Goal: Find specific page/section: Find specific page/section

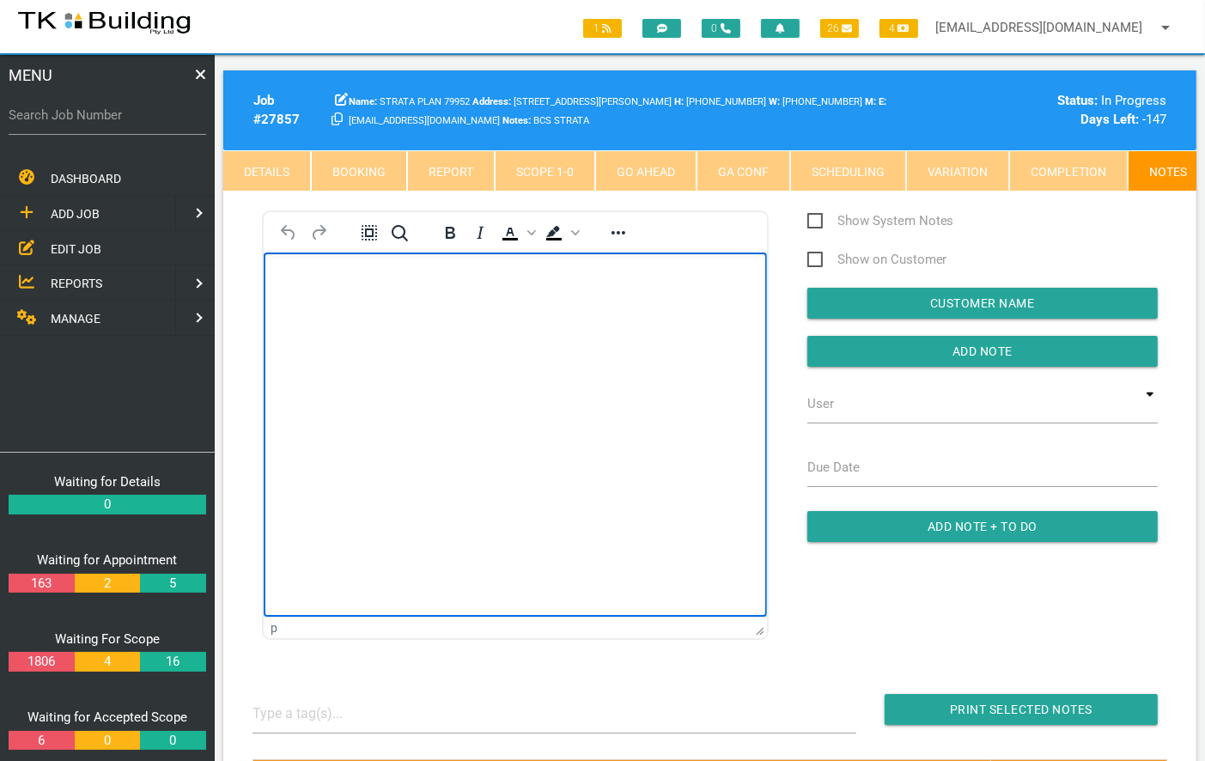
click at [452, 330] on html at bounding box center [514, 291] width 503 height 78
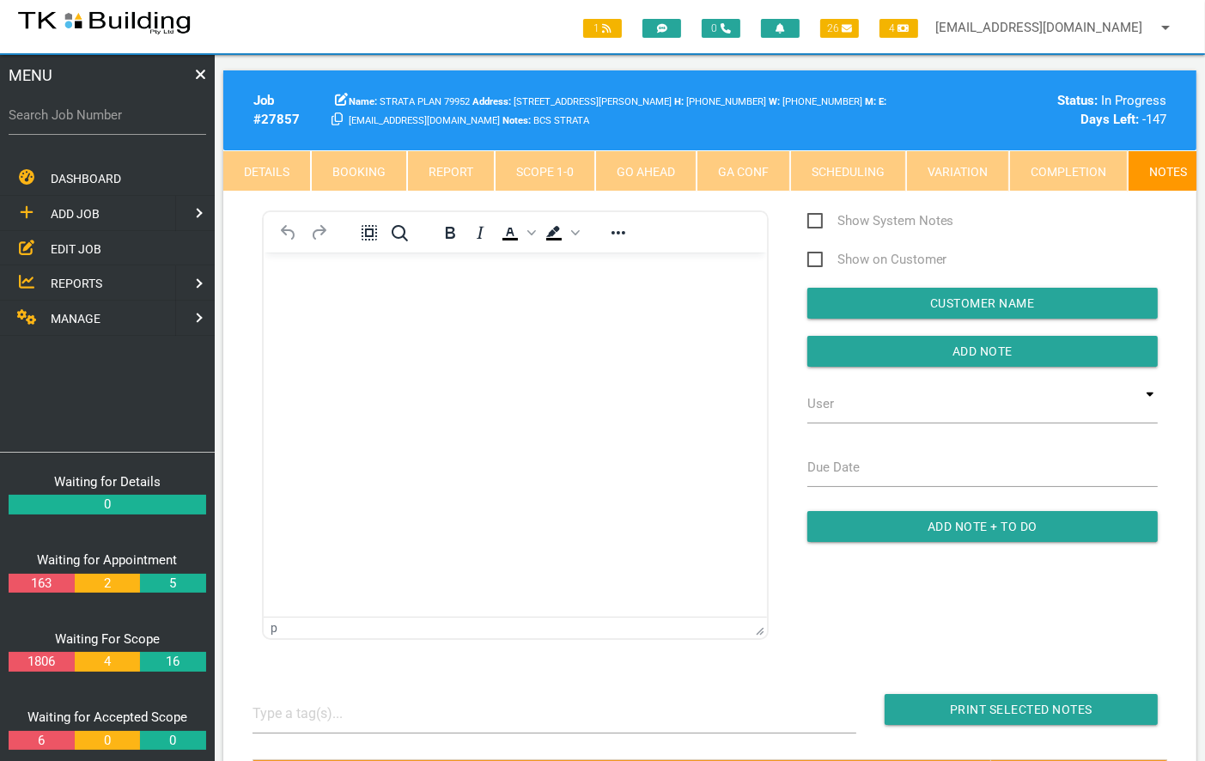
click at [86, 250] on span "EDIT JOB" at bounding box center [76, 248] width 51 height 14
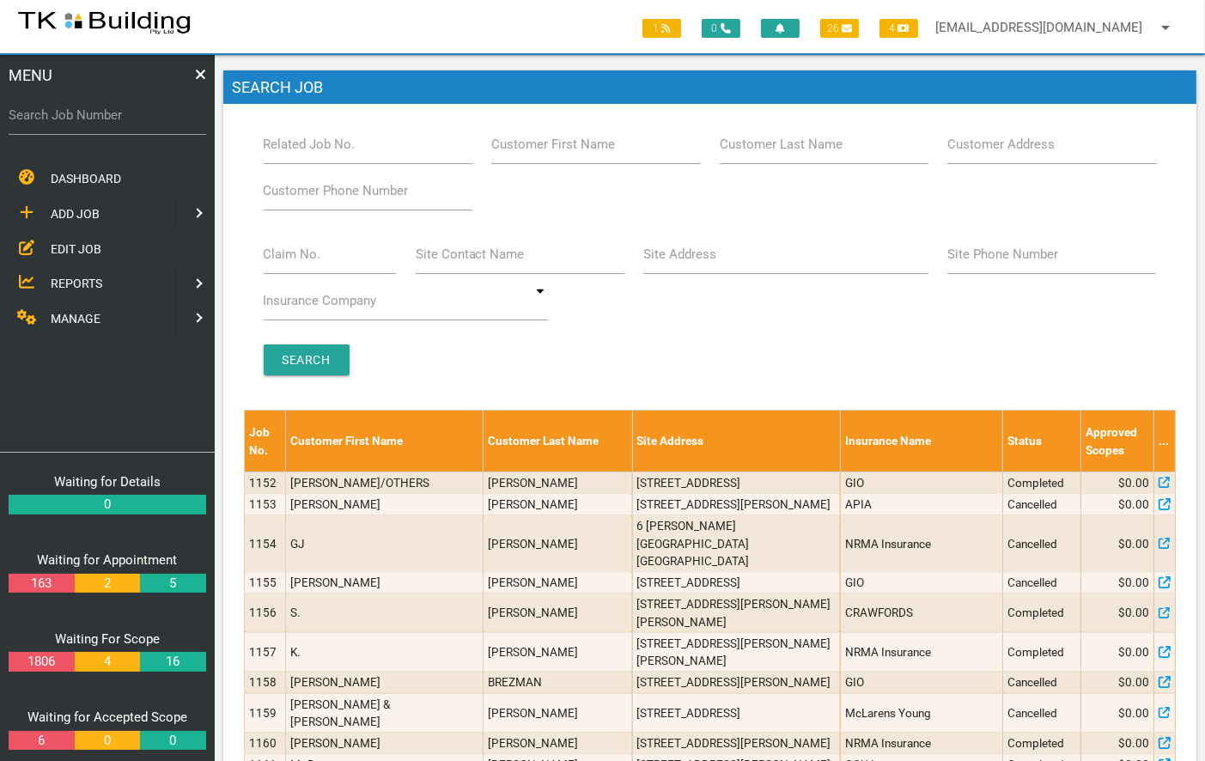
click at [288, 140] on label "Related Job No." at bounding box center [310, 145] width 92 height 20
click at [288, 140] on input "Related Job No." at bounding box center [368, 145] width 209 height 40
type input "28038"
click at [297, 356] on input "Search" at bounding box center [307, 360] width 86 height 31
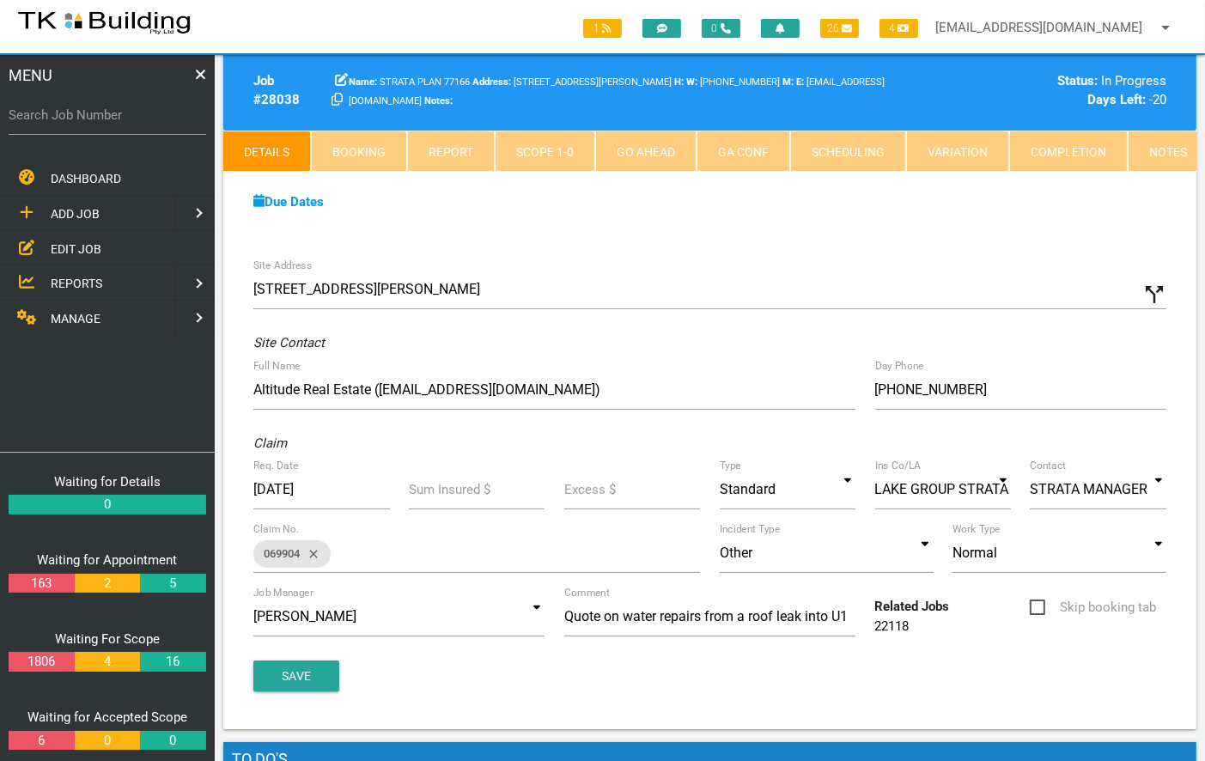
scroll to position [14, 0]
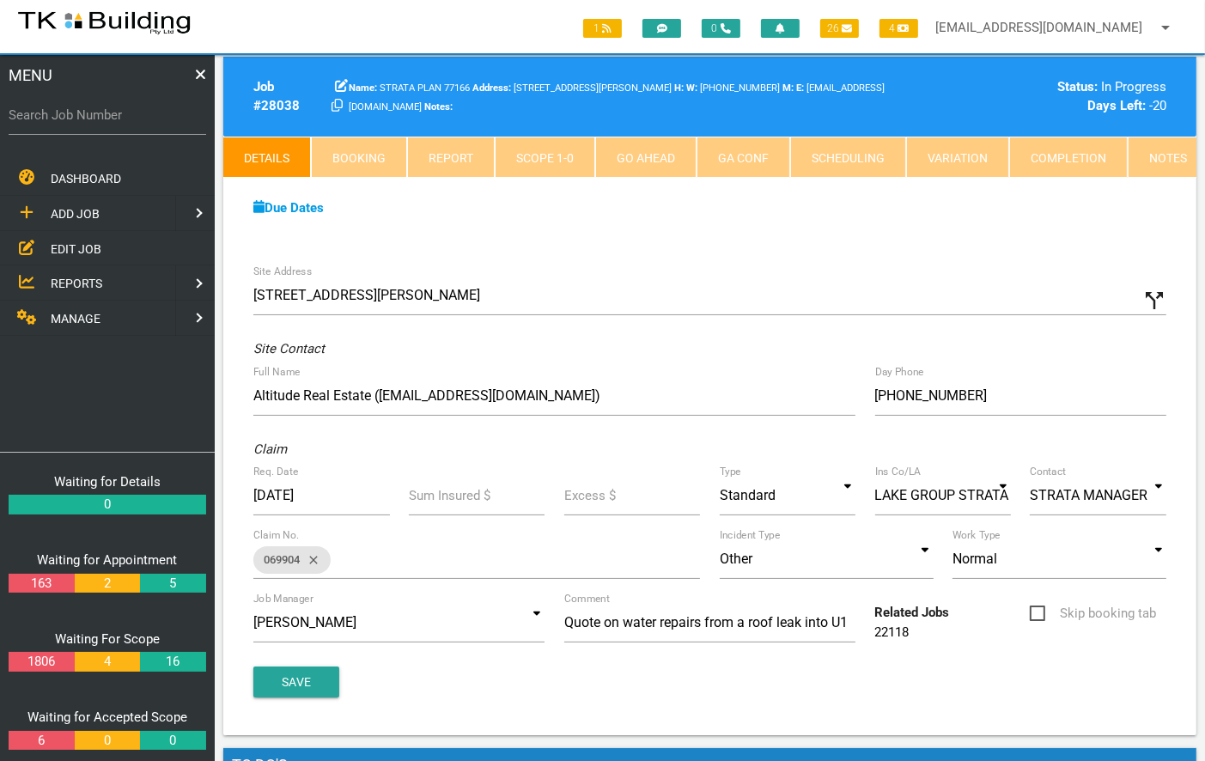
click at [1159, 164] on link "Notes" at bounding box center [1168, 157] width 81 height 41
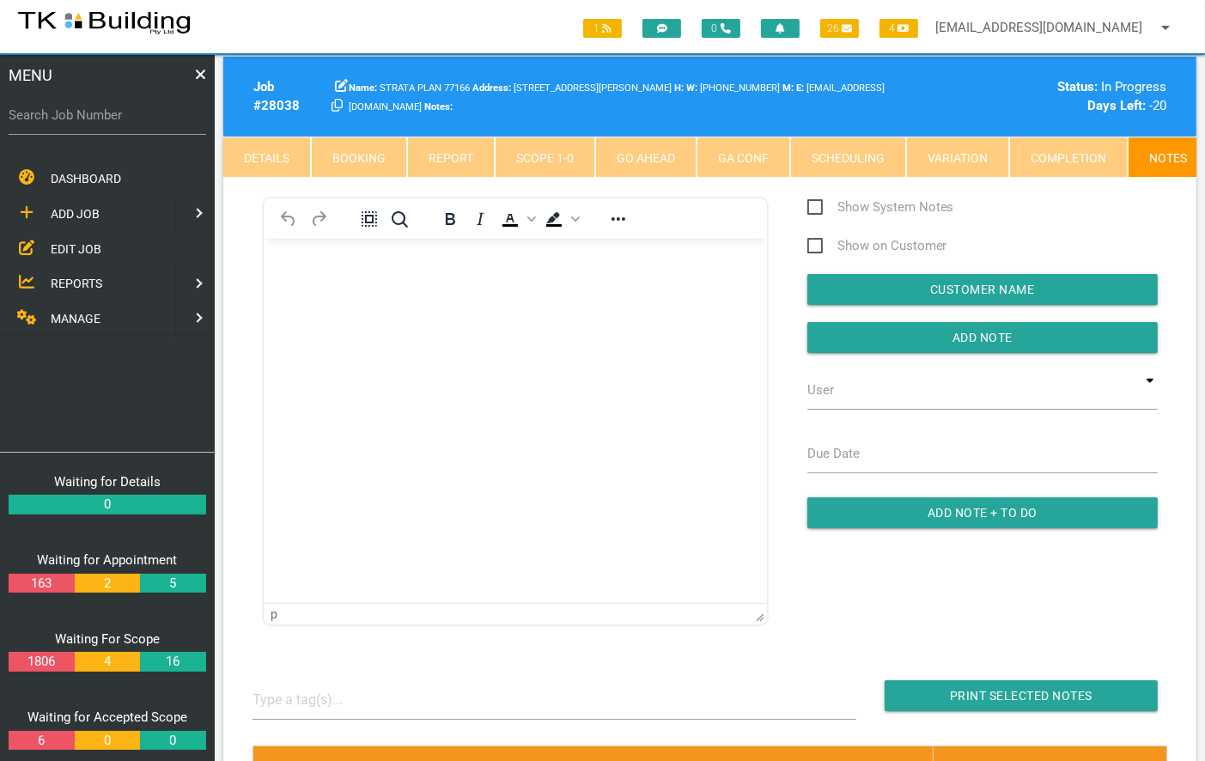
scroll to position [0, 0]
click at [417, 278] on body "Rich Text Area. Press ALT-0 for help." at bounding box center [514, 287] width 503 height 57
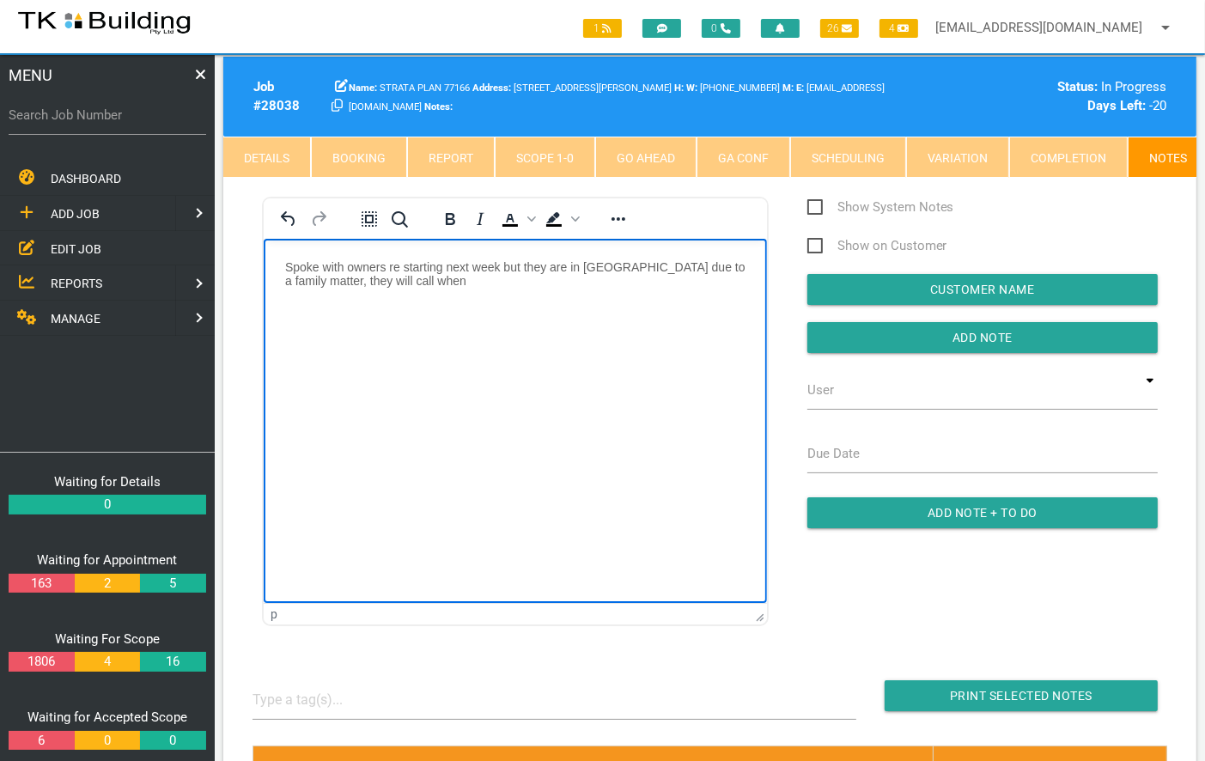
click at [431, 278] on p "Spoke with owners re starting next week but they are in [GEOGRAPHIC_DATA] due t…" at bounding box center [514, 272] width 460 height 27
click at [962, 339] on input "button" at bounding box center [983, 337] width 351 height 31
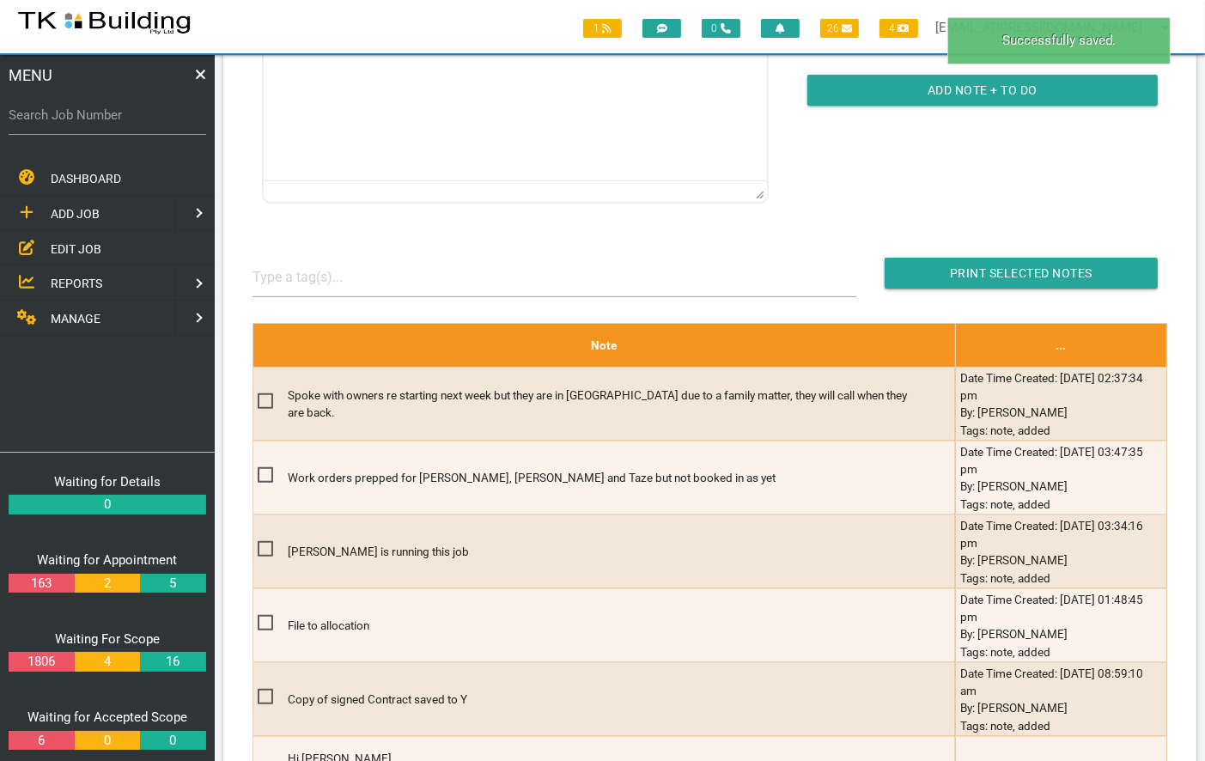
scroll to position [438, 0]
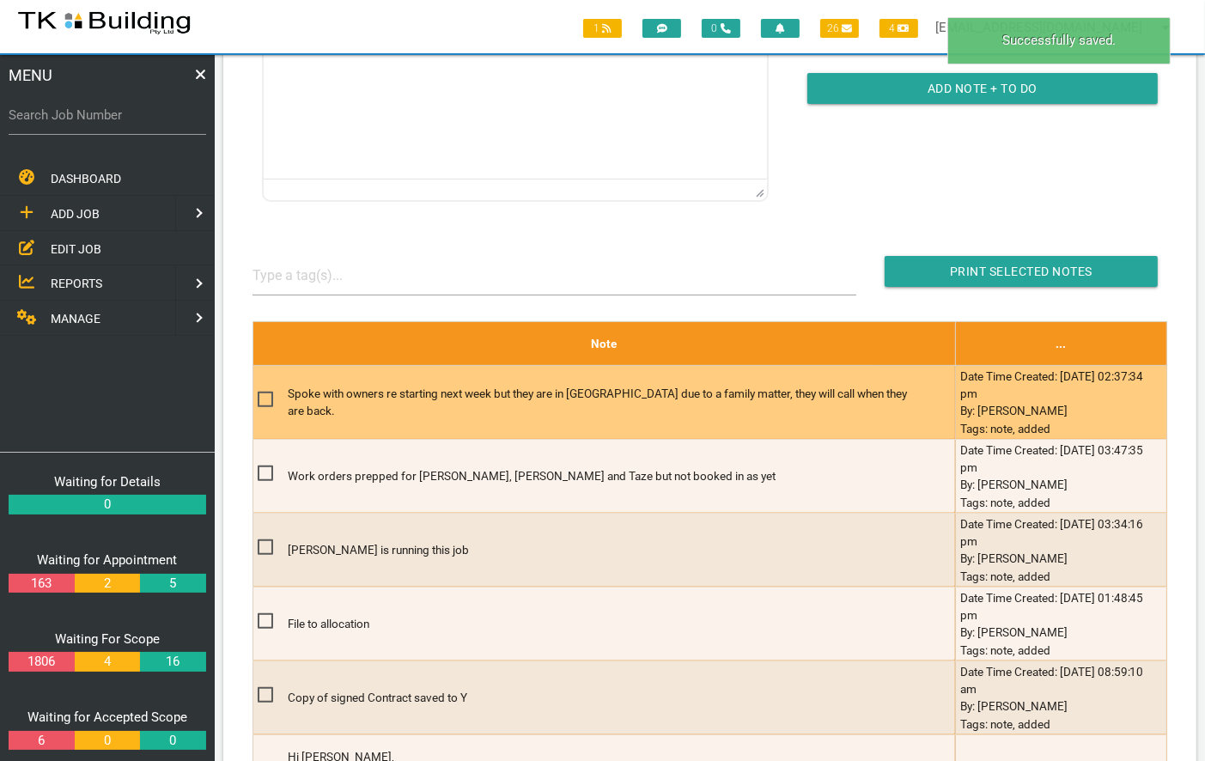
click at [259, 405] on span at bounding box center [273, 399] width 30 height 21
click at [259, 400] on input "checkbox" at bounding box center [263, 394] width 11 height 11
checkbox input "true"
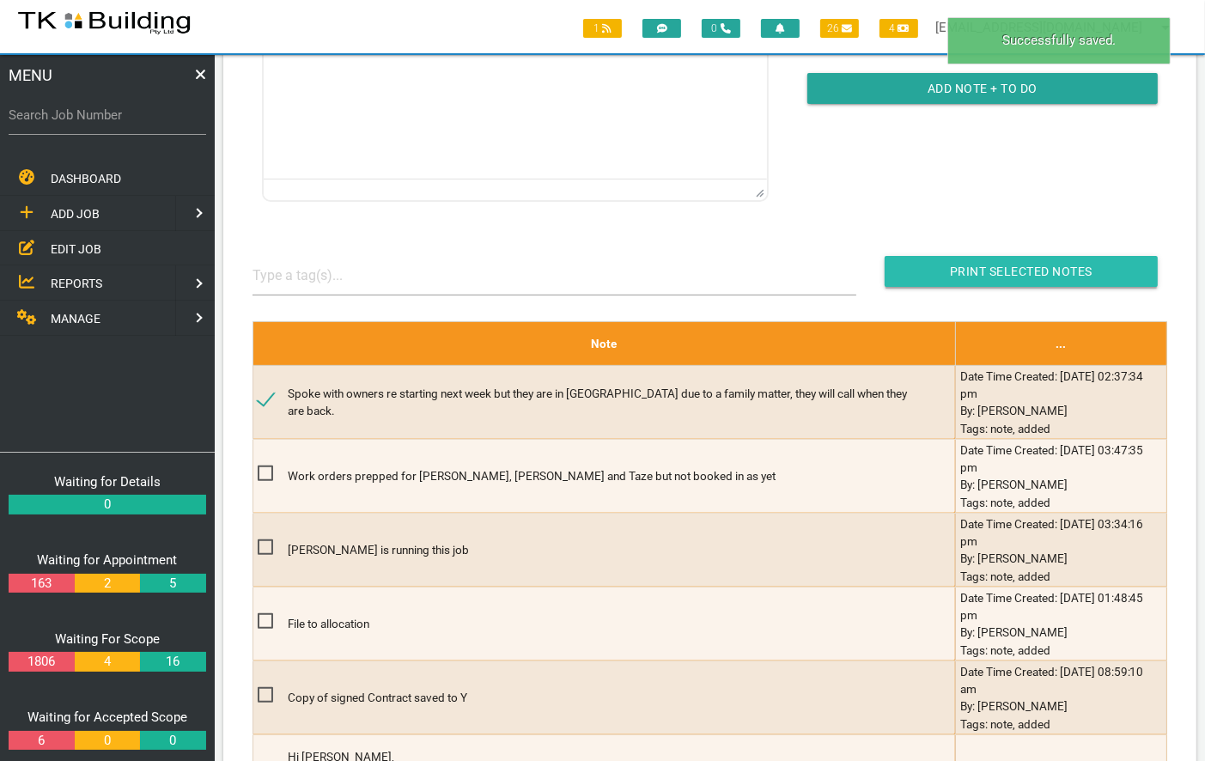
click at [940, 272] on input "Print Selected Notes" at bounding box center [1021, 271] width 273 height 31
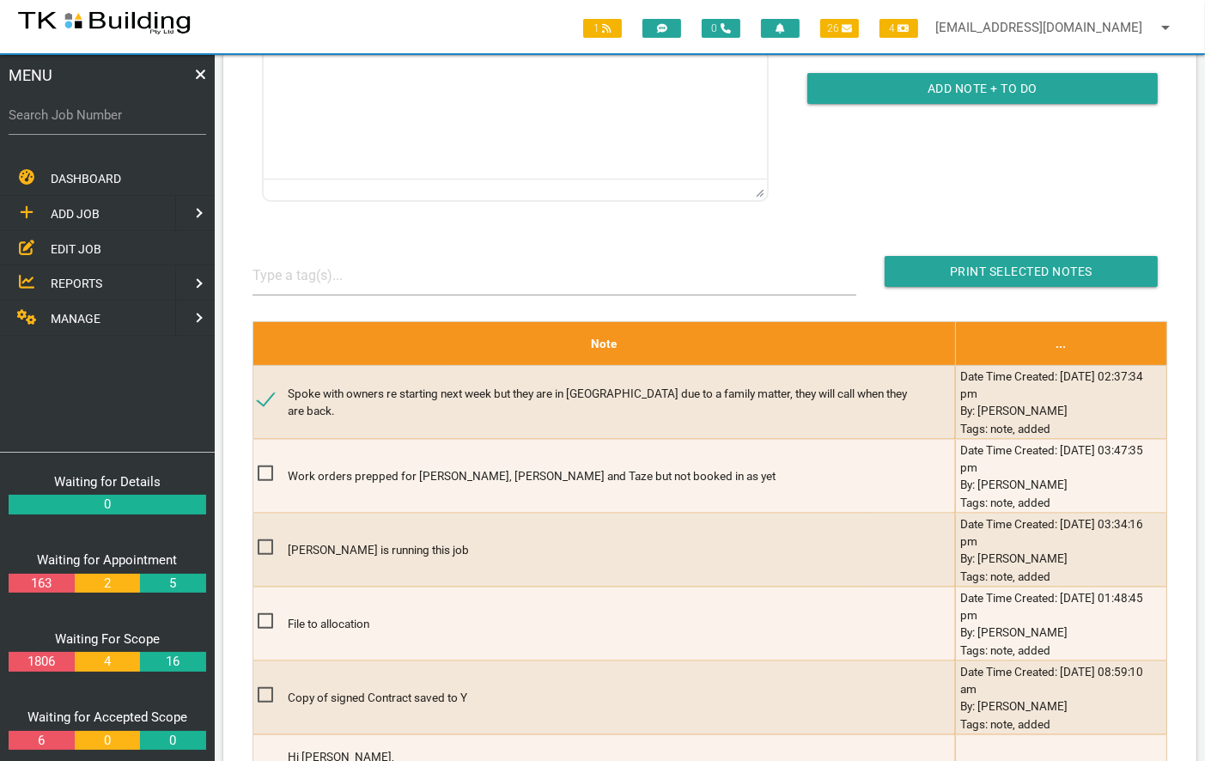
click at [63, 247] on span "EDIT JOB" at bounding box center [76, 248] width 51 height 14
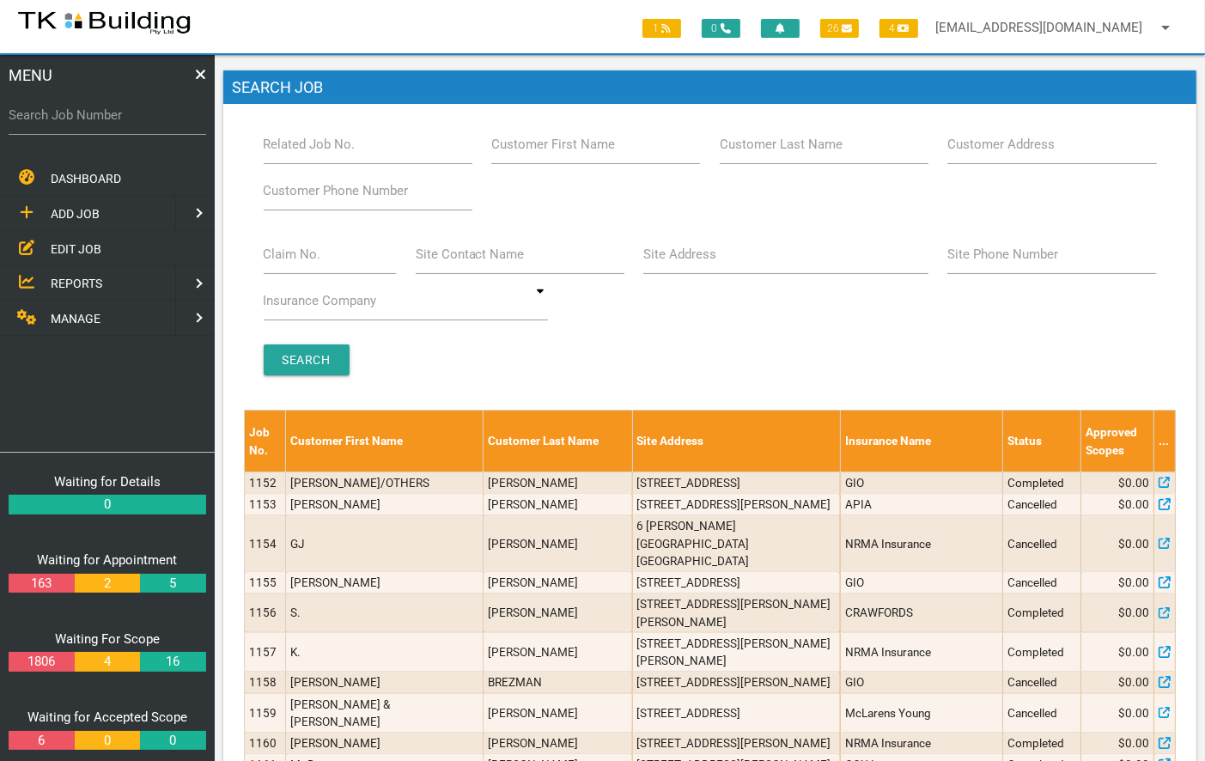
click at [295, 143] on label "Related Job No." at bounding box center [310, 145] width 92 height 20
click at [295, 143] on input "Related Job No." at bounding box center [368, 145] width 209 height 40
type input "27954"
click at [294, 348] on input "Search" at bounding box center [307, 360] width 86 height 31
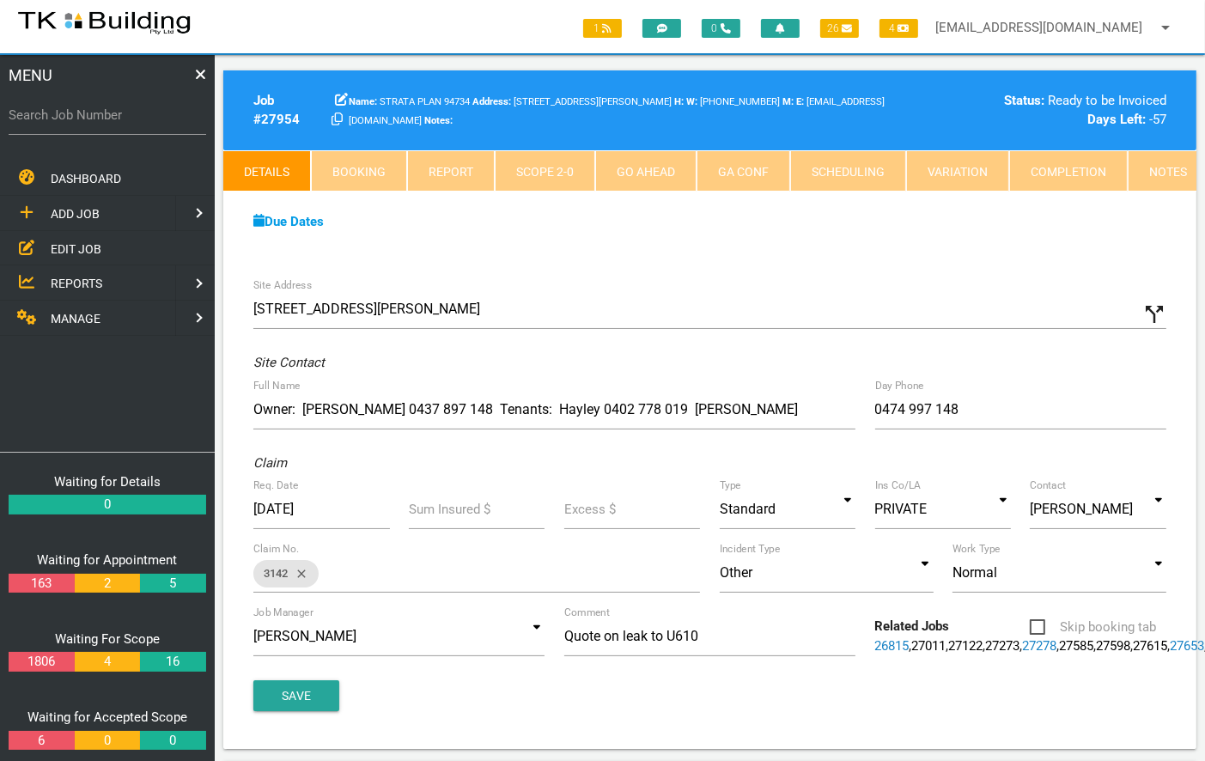
click at [1146, 171] on link "Notes" at bounding box center [1168, 170] width 81 height 41
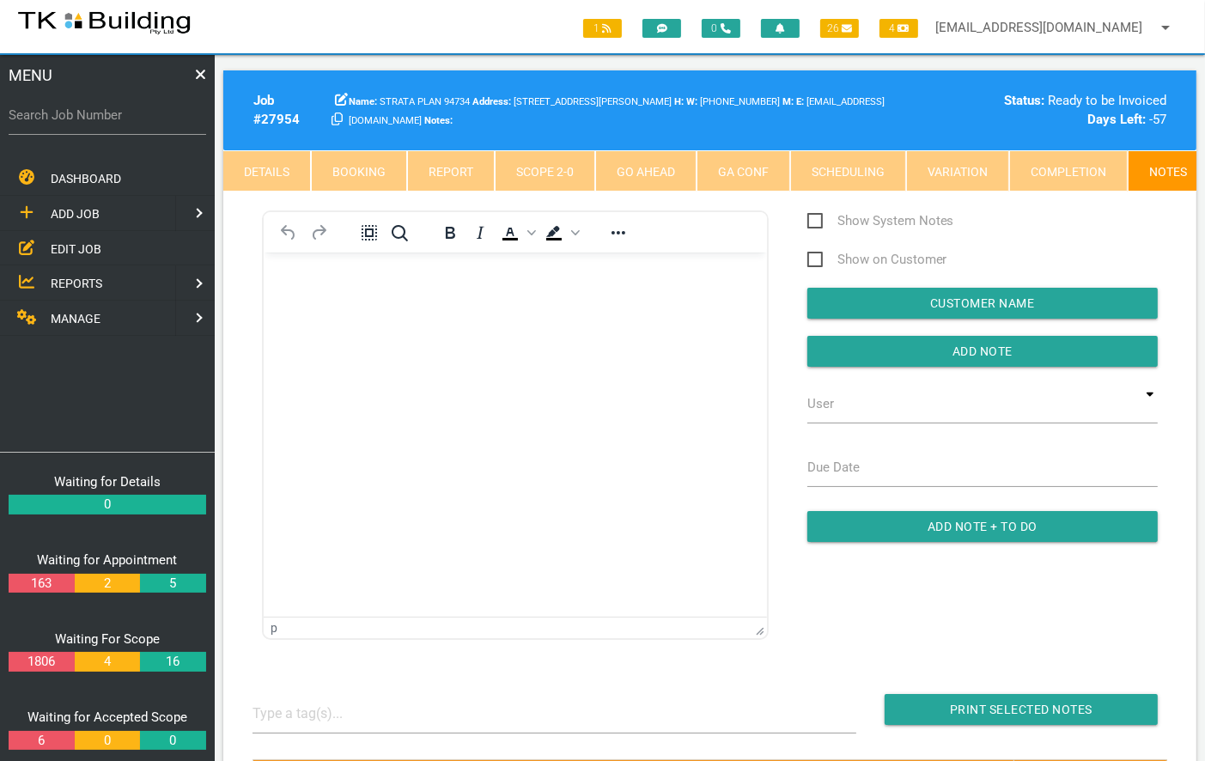
click at [357, 307] on body "Rich Text Area. Press ALT-0 for help." at bounding box center [514, 301] width 503 height 57
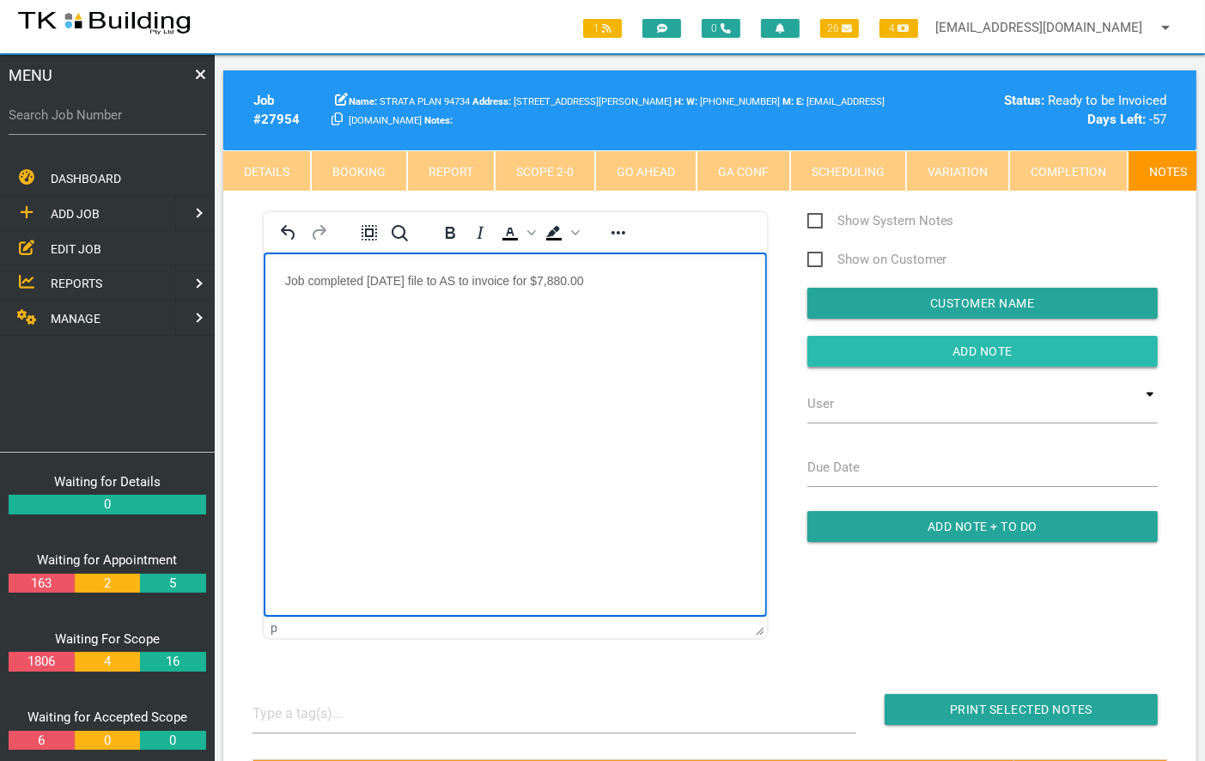
click at [968, 362] on input "button" at bounding box center [983, 351] width 351 height 31
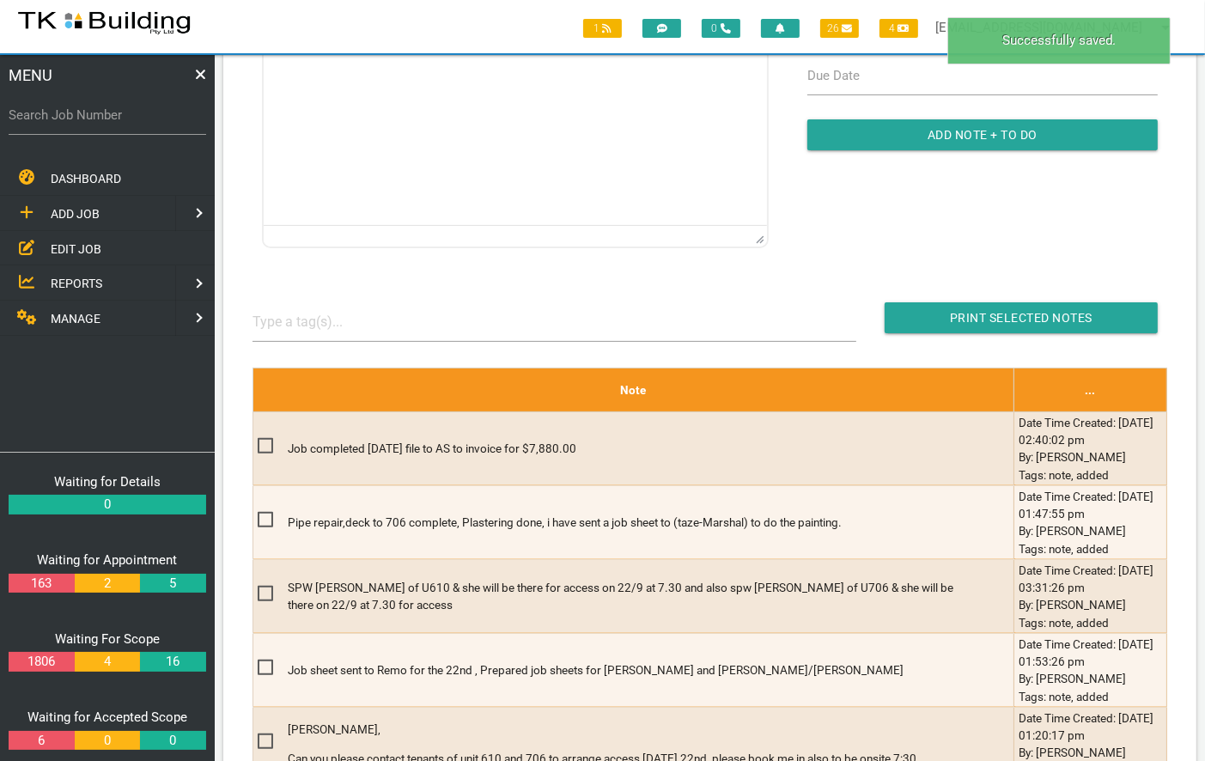
scroll to position [395, 0]
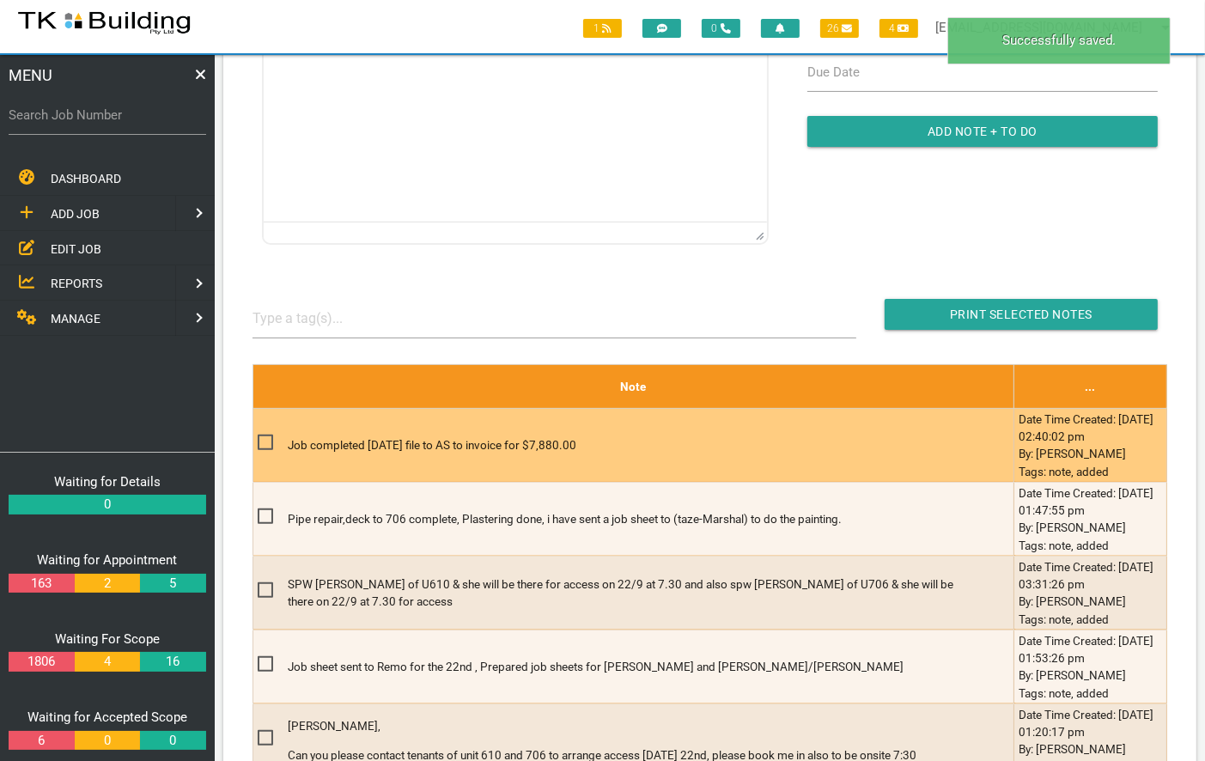
click at [269, 448] on span at bounding box center [273, 442] width 30 height 21
click at [269, 443] on input "checkbox" at bounding box center [263, 437] width 11 height 11
checkbox input "true"
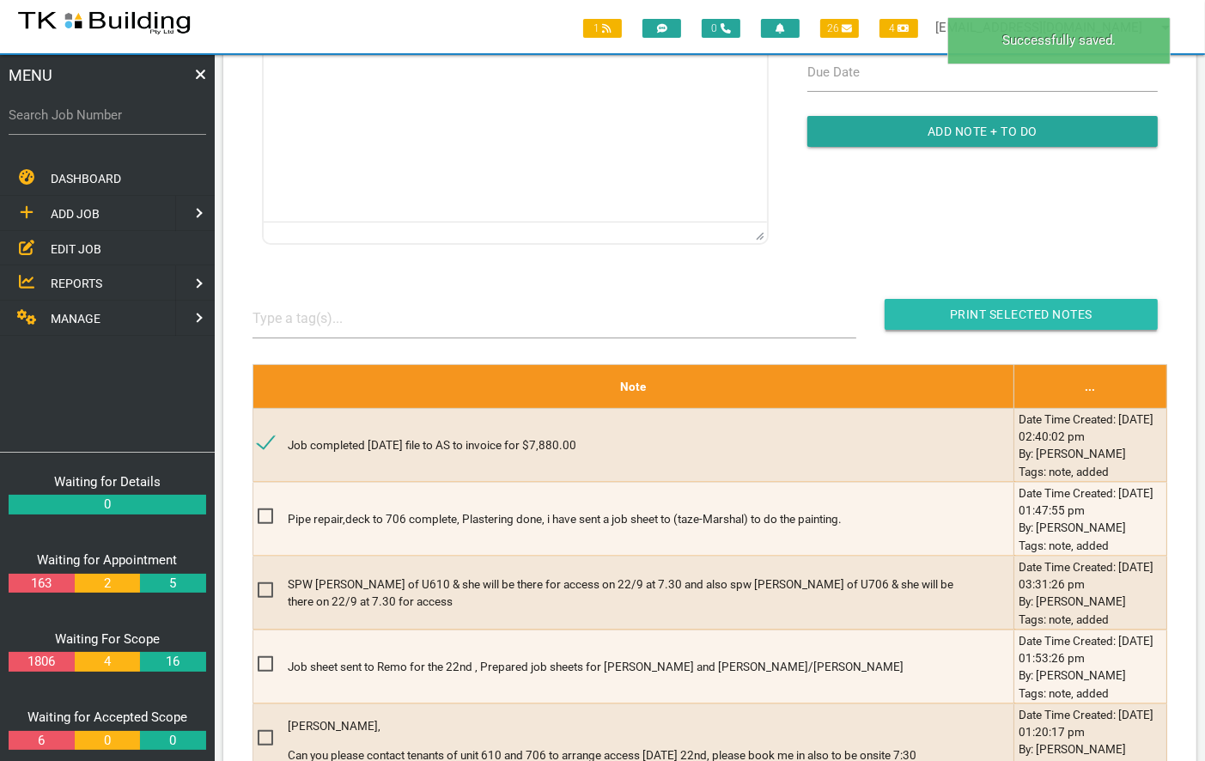
click at [1000, 319] on input "Print Selected Notes" at bounding box center [1021, 314] width 273 height 31
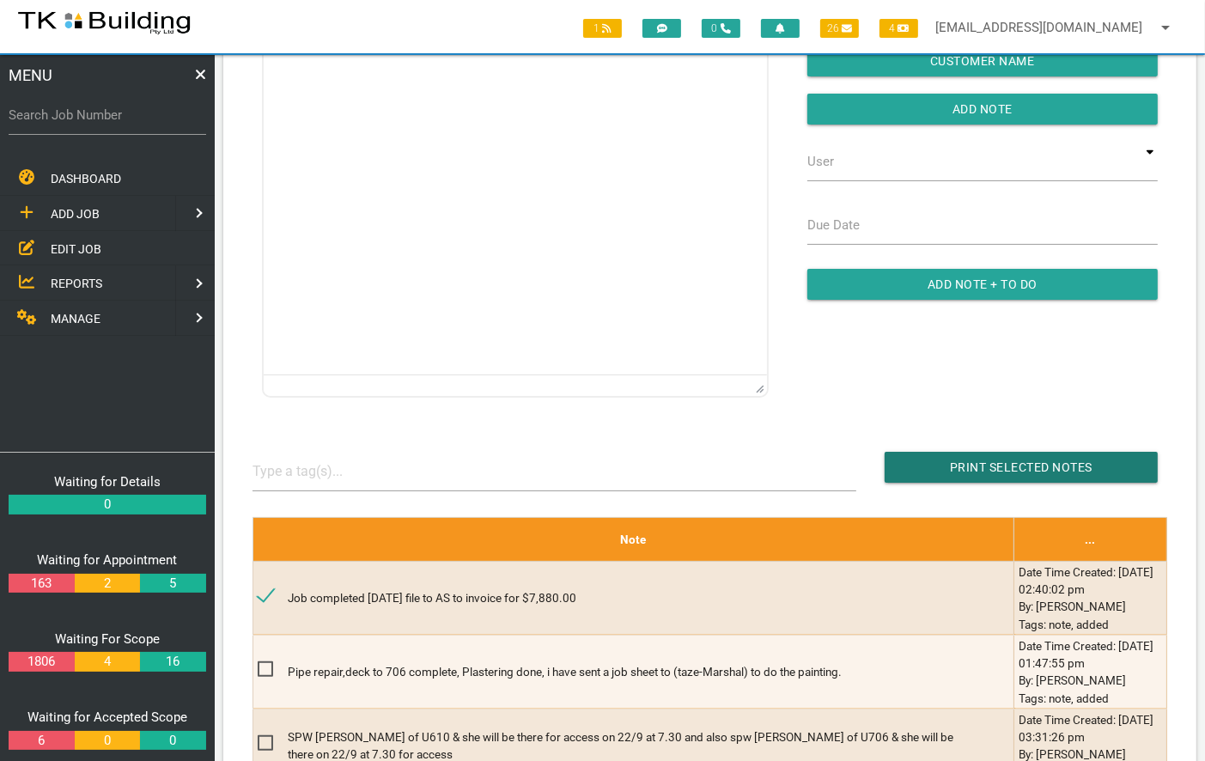
scroll to position [0, 0]
